Goal: Information Seeking & Learning: Learn about a topic

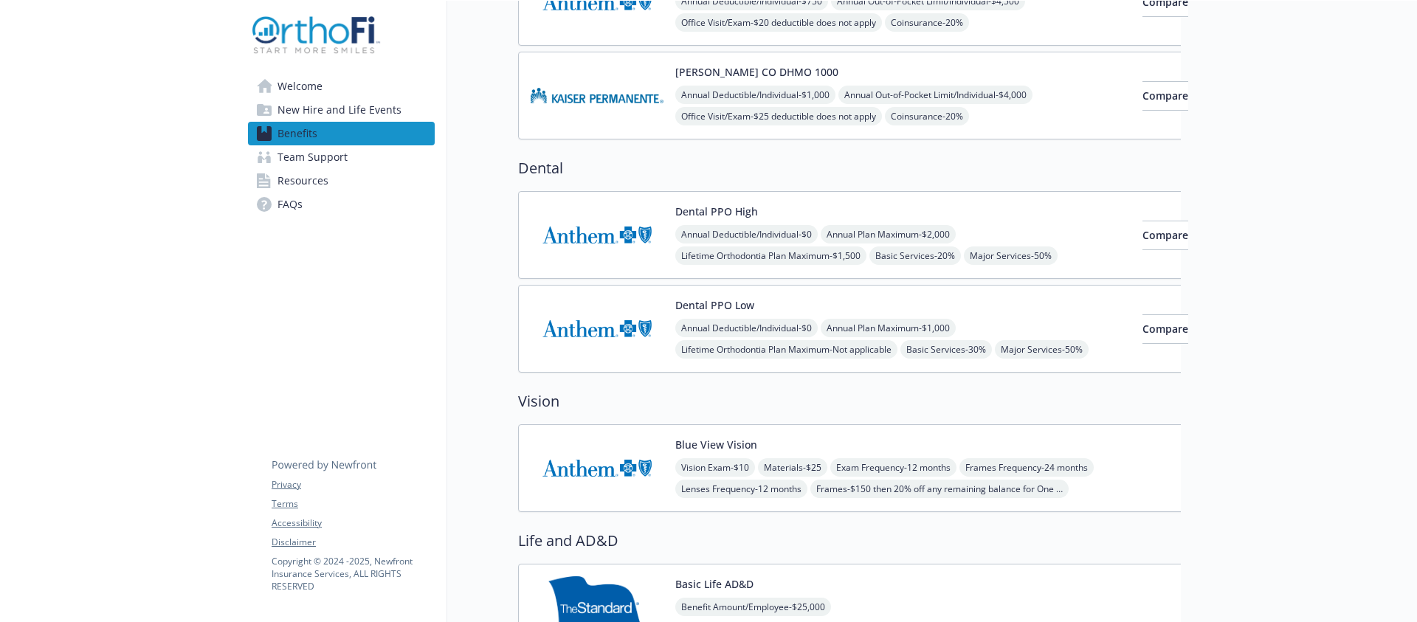
scroll to position [395, 0]
click at [772, 342] on span "Lifetime Orthodontia Plan Maximum - Not applicable" at bounding box center [786, 347] width 222 height 18
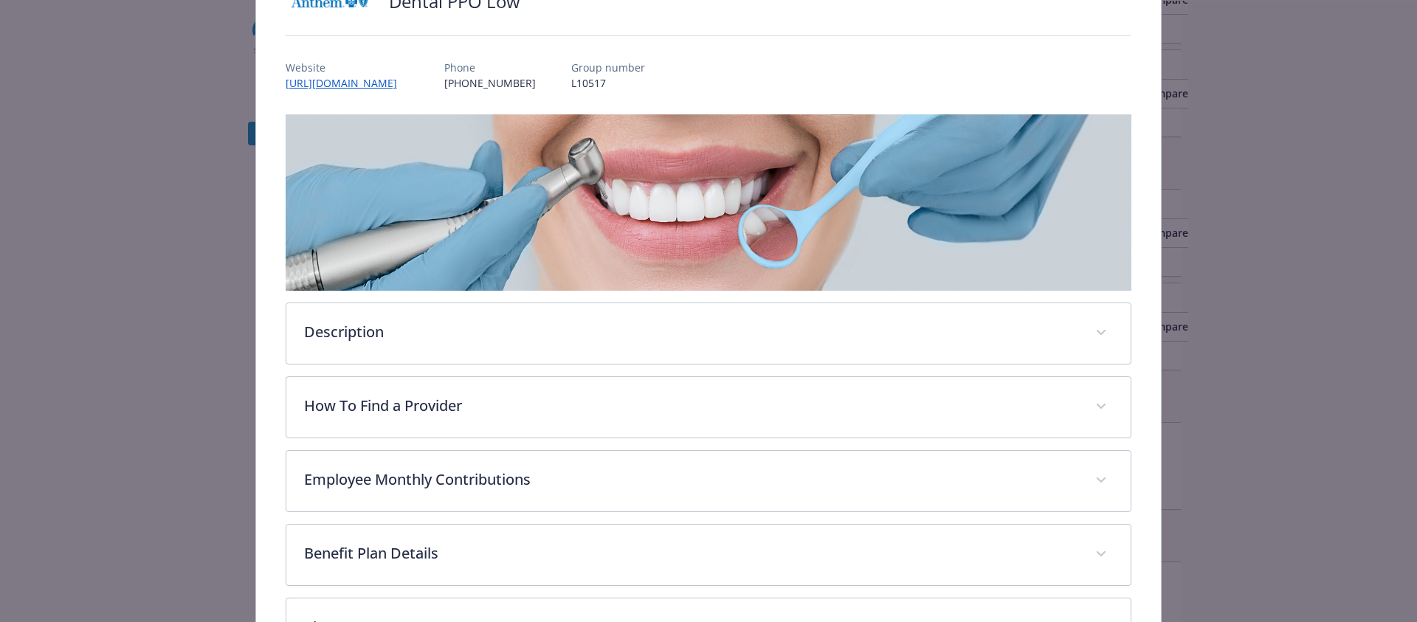
scroll to position [328, 0]
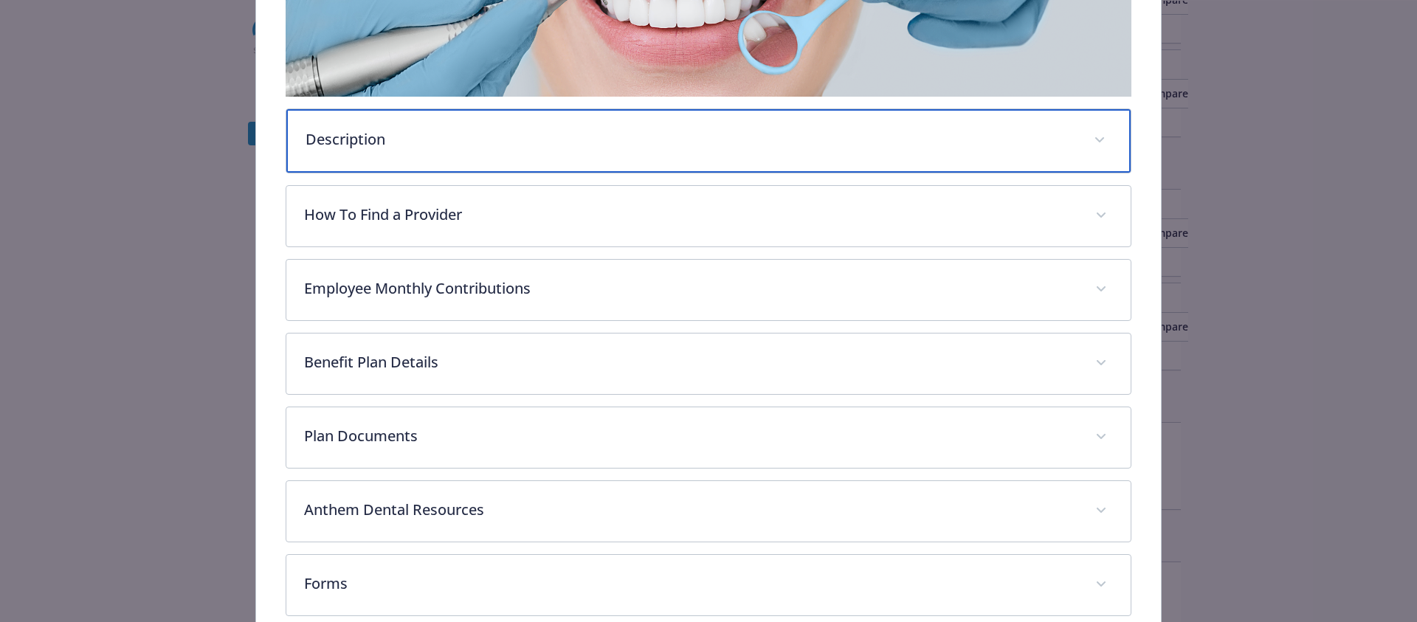
click at [967, 153] on div "Description" at bounding box center [708, 140] width 845 height 63
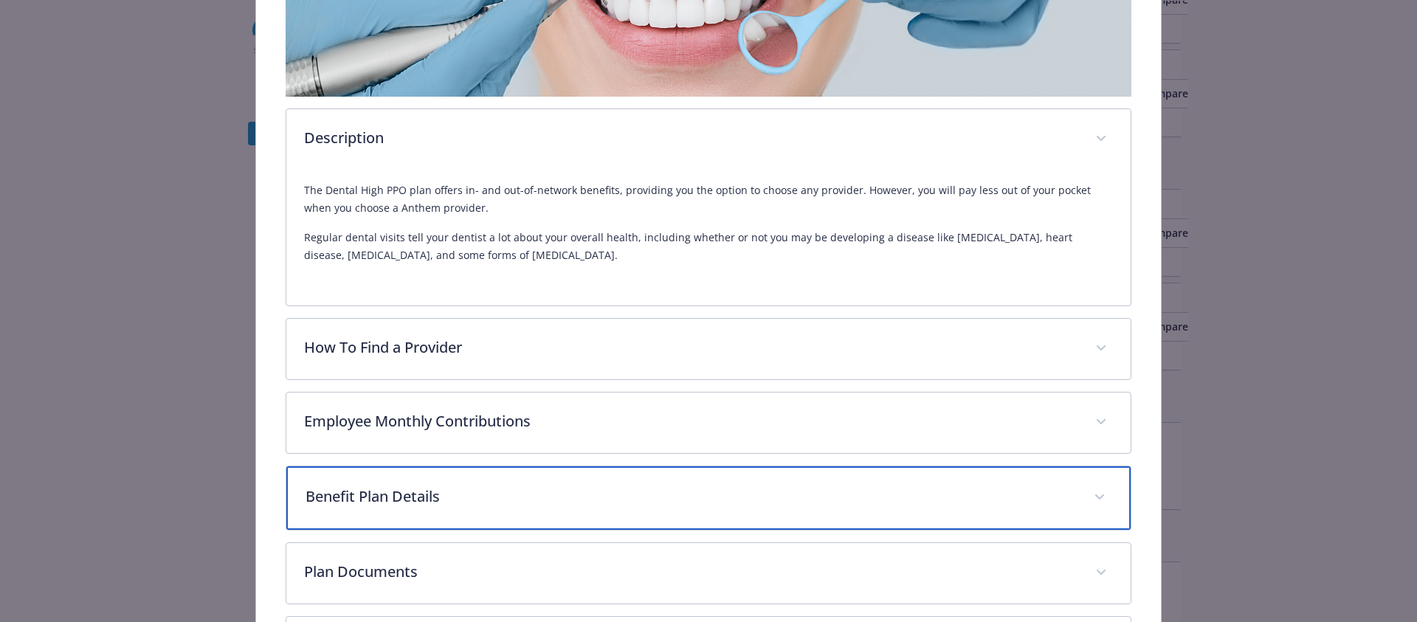
click at [1098, 497] on span "details for plan Dental - Dental PPO Low - Dental PPO" at bounding box center [1100, 497] width 24 height 24
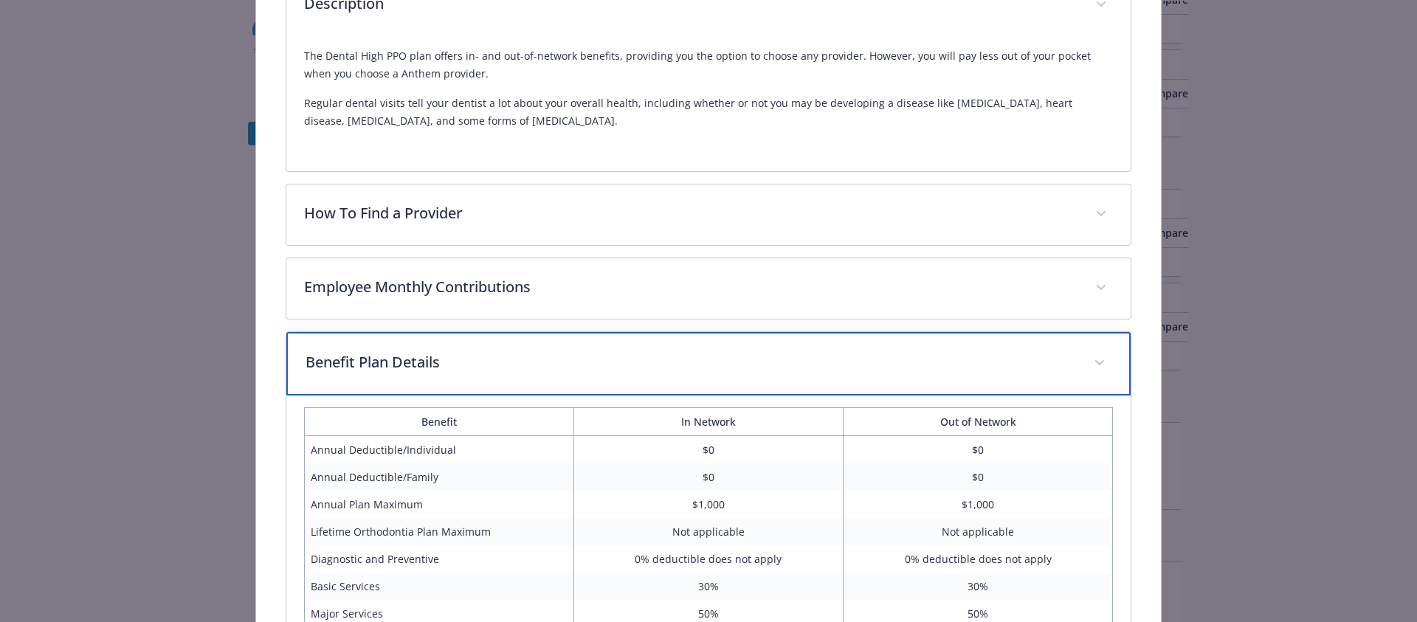
scroll to position [573, 0]
